Goal: Task Accomplishment & Management: Manage account settings

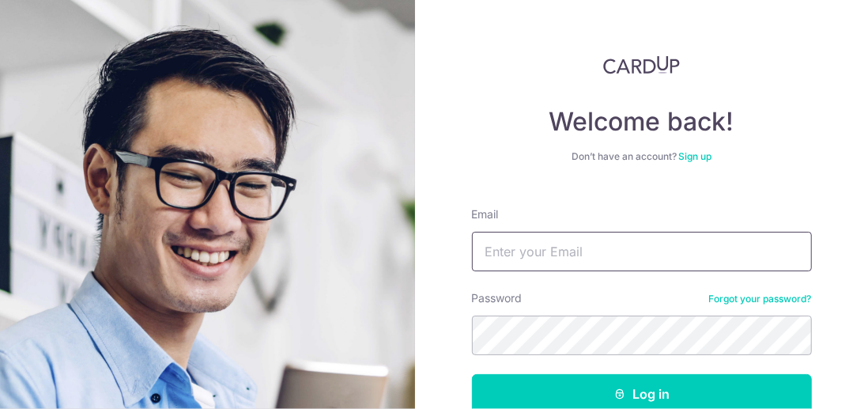
click at [513, 255] on input "Email" at bounding box center [642, 252] width 340 height 40
type input "[PERSON_NAME][EMAIL_ADDRESS][DOMAIN_NAME]"
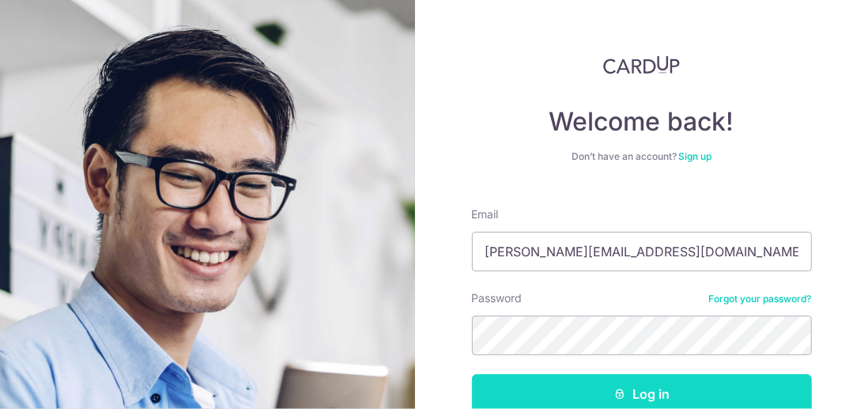
click at [638, 393] on button "Log in" at bounding box center [642, 394] width 340 height 40
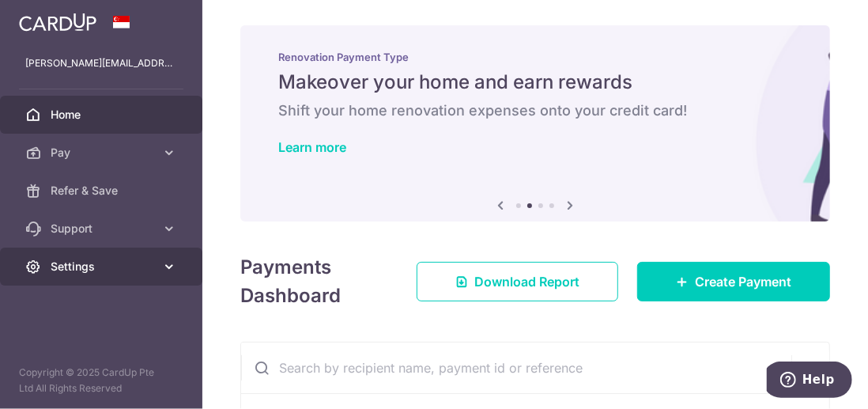
click at [172, 264] on icon at bounding box center [169, 266] width 16 height 16
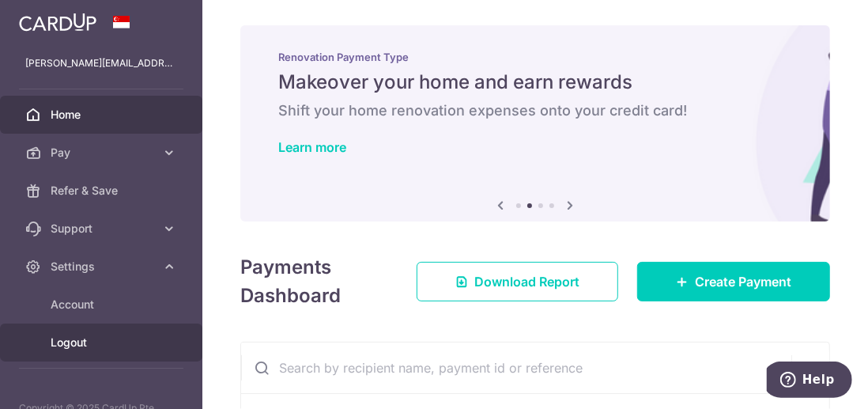
click at [100, 341] on span "Logout" at bounding box center [103, 342] width 104 height 16
